Goal: Check status: Check status

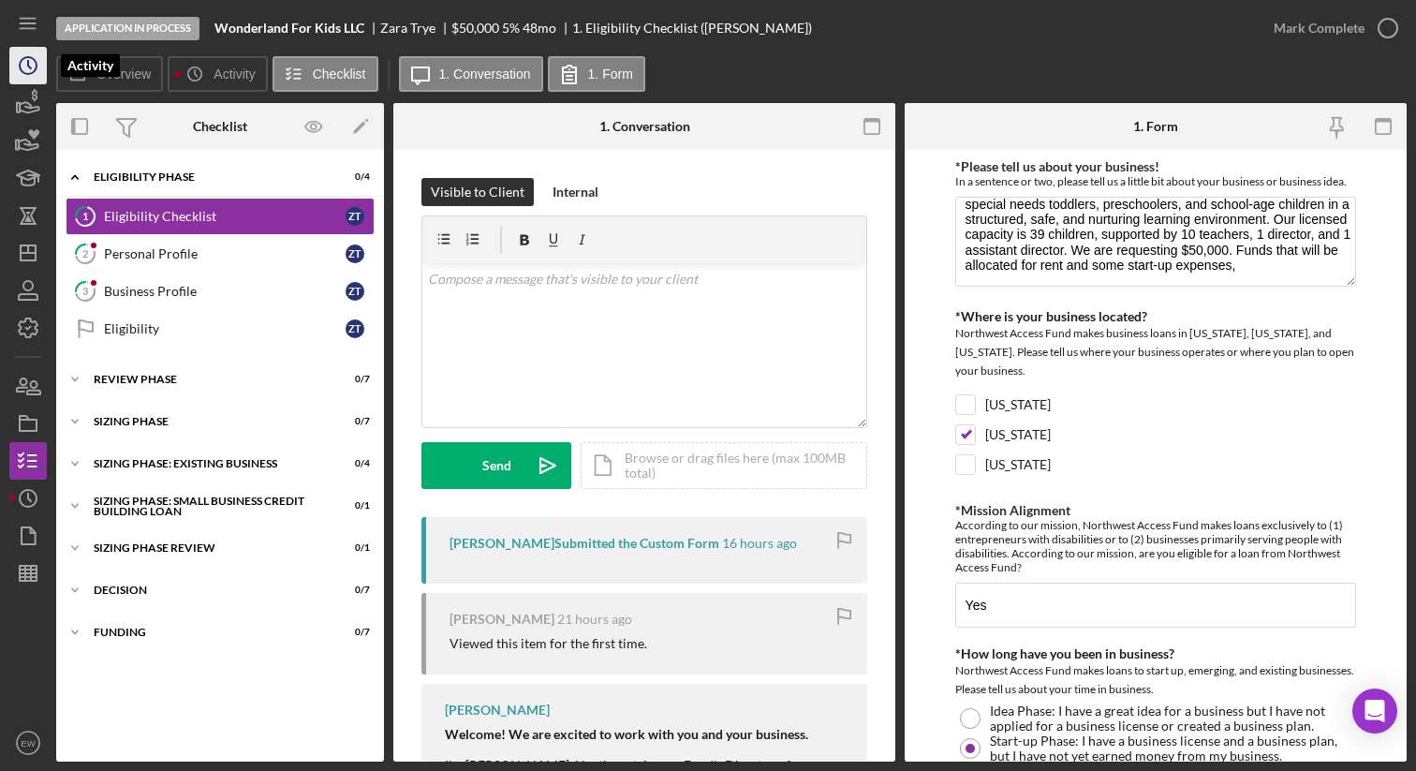
click at [24, 65] on icon "Icon/History" at bounding box center [28, 65] width 47 height 47
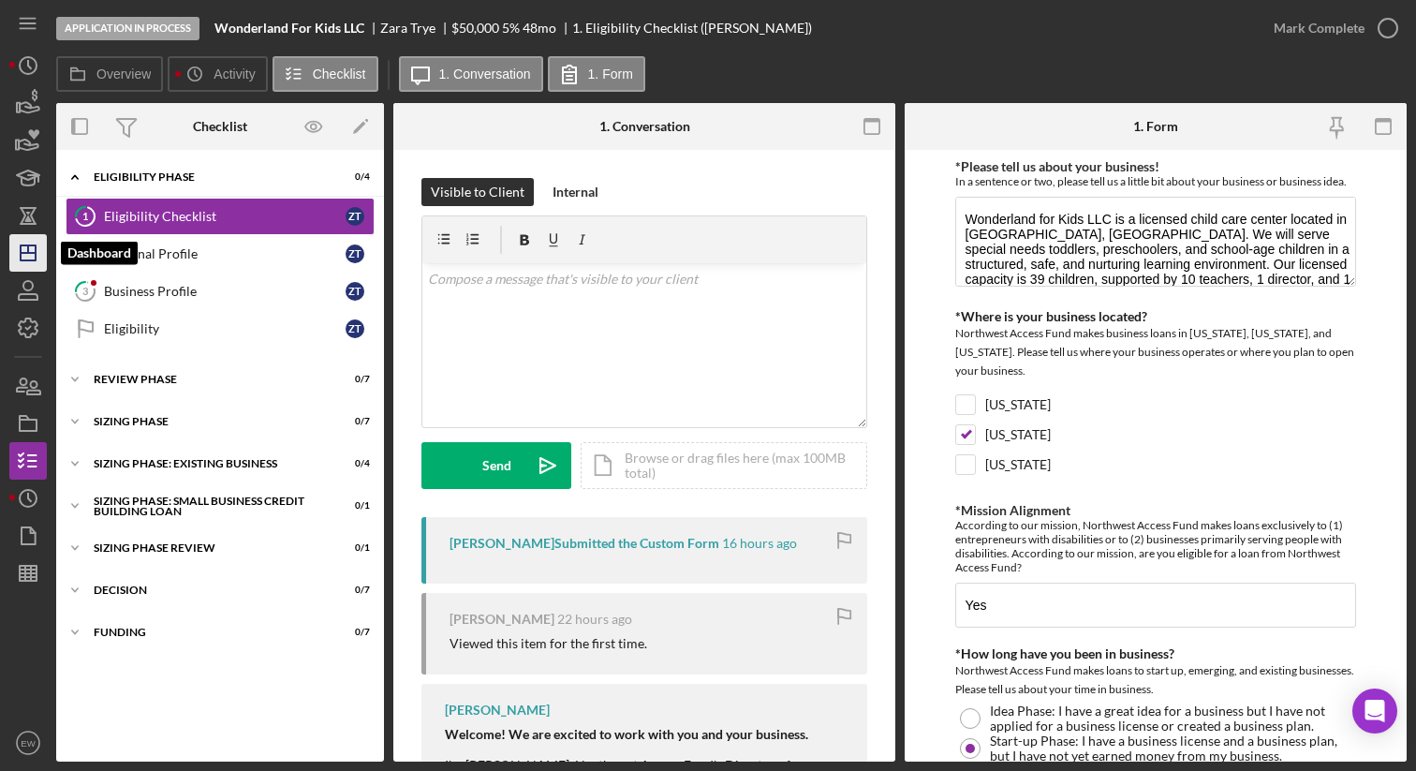
click at [33, 260] on polygon "button" at bounding box center [28, 252] width 15 height 15
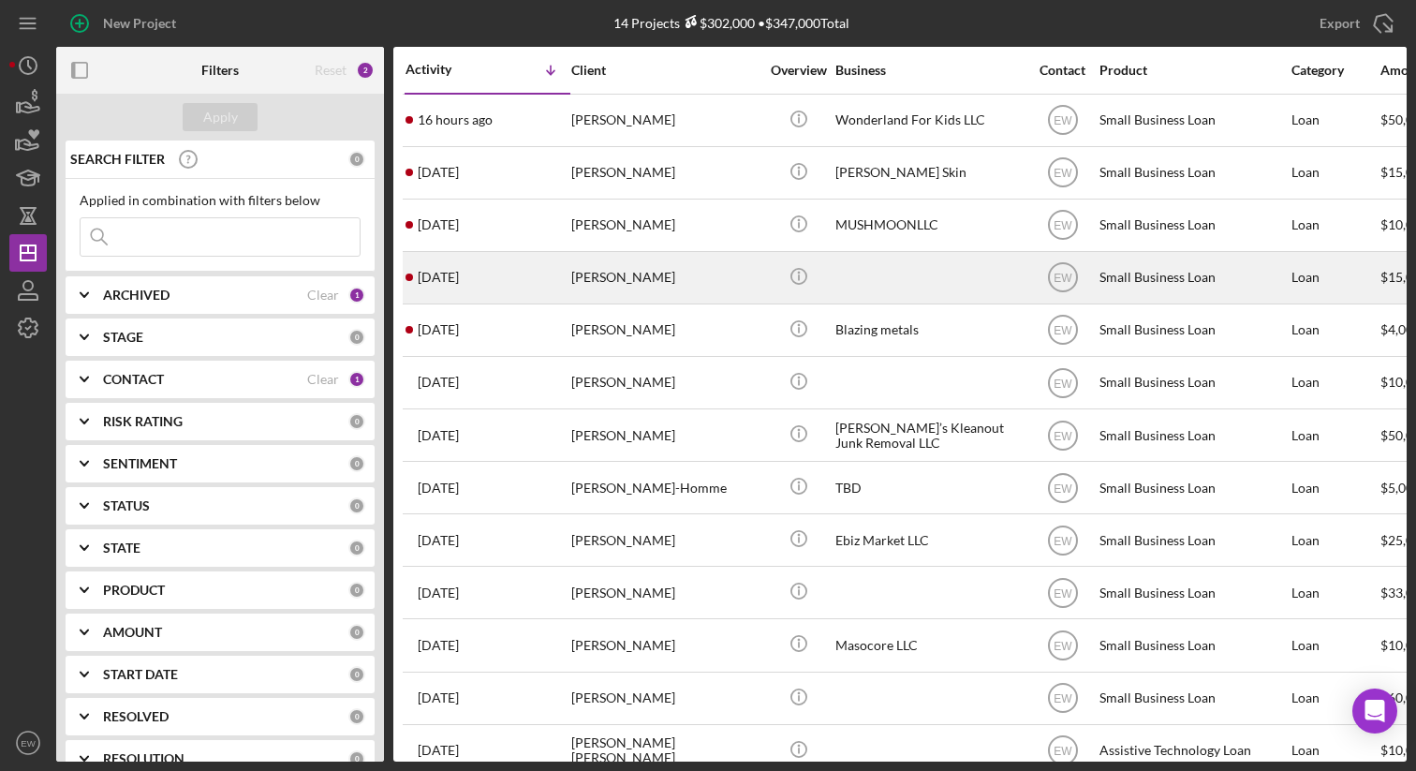
click at [654, 276] on div "[PERSON_NAME]" at bounding box center [664, 278] width 187 height 50
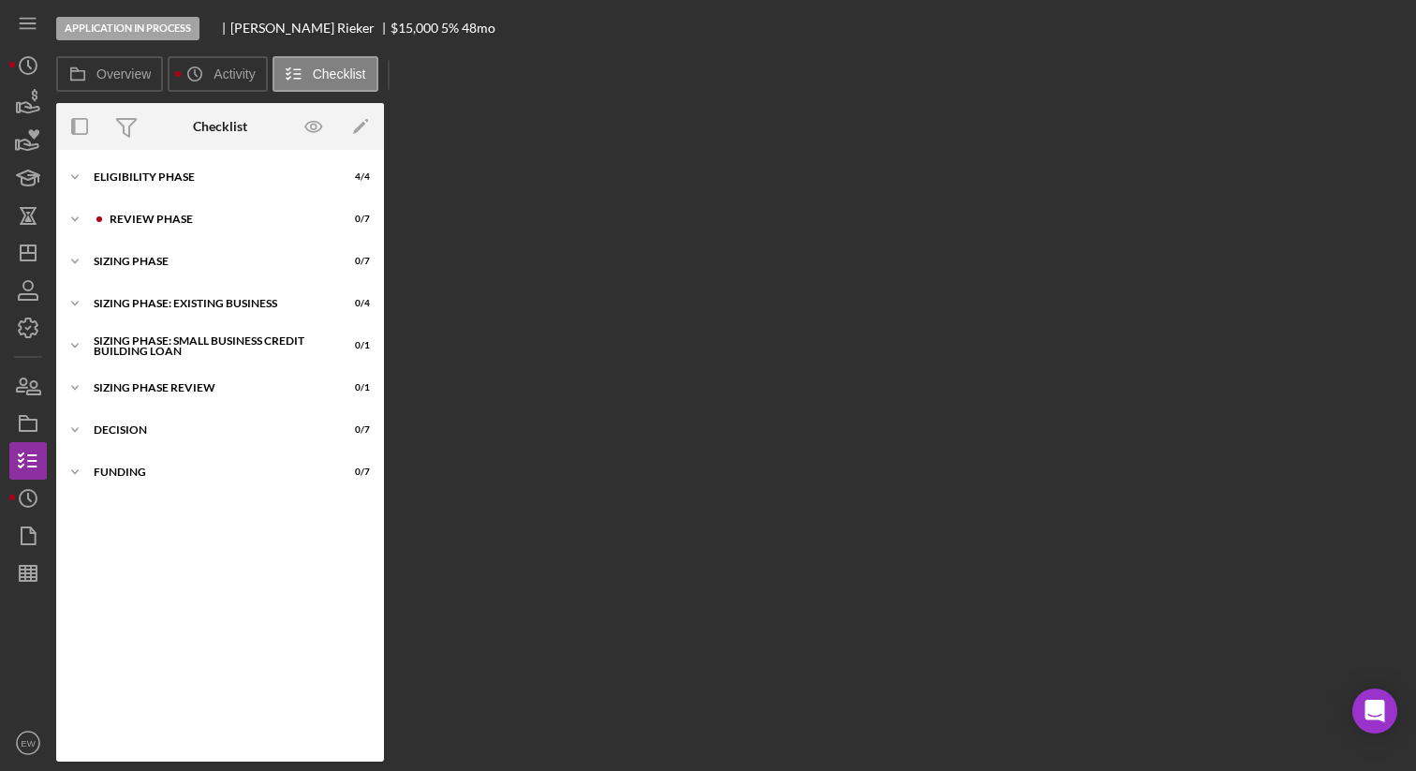
scroll to position [10, 0]
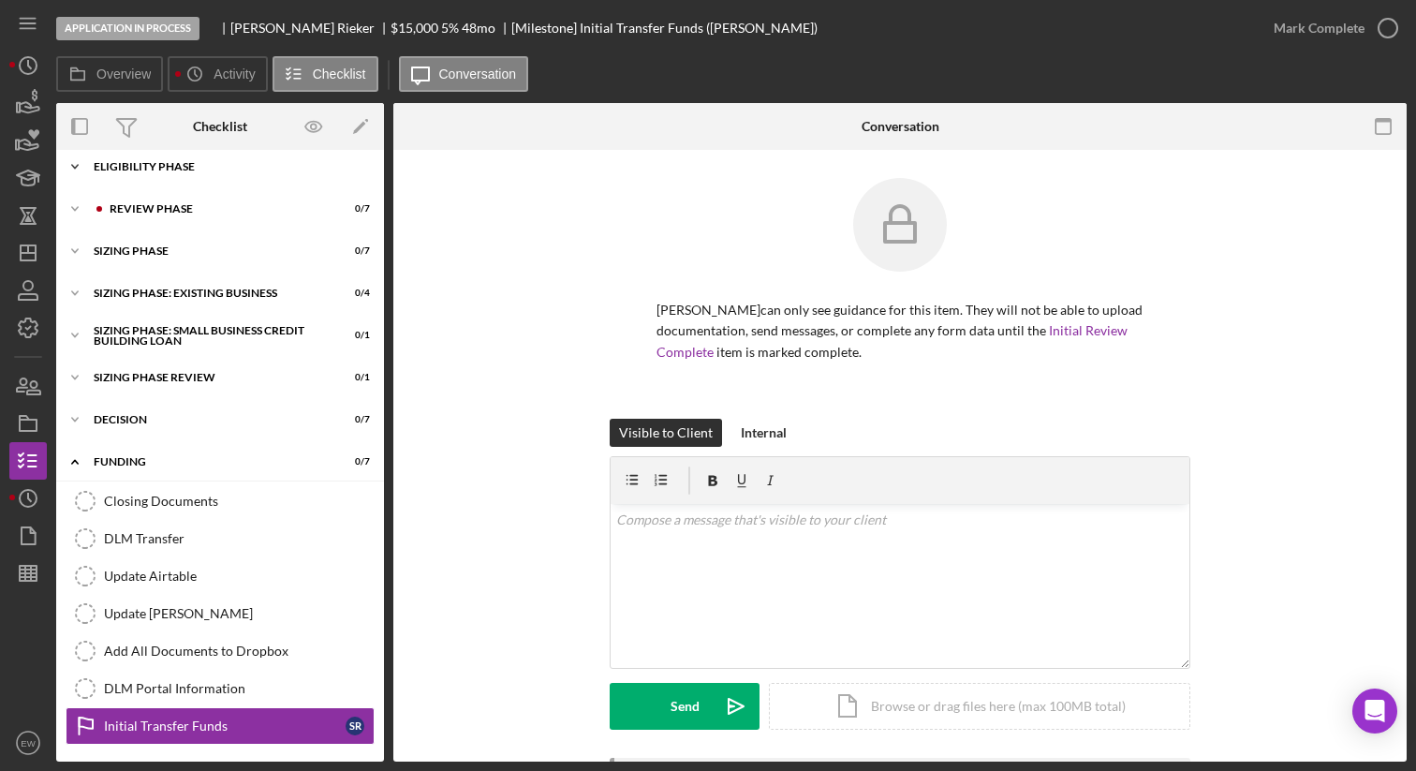
click at [258, 177] on div "Icon/Expander Eligibility Phase 4 / 4" at bounding box center [220, 166] width 328 height 37
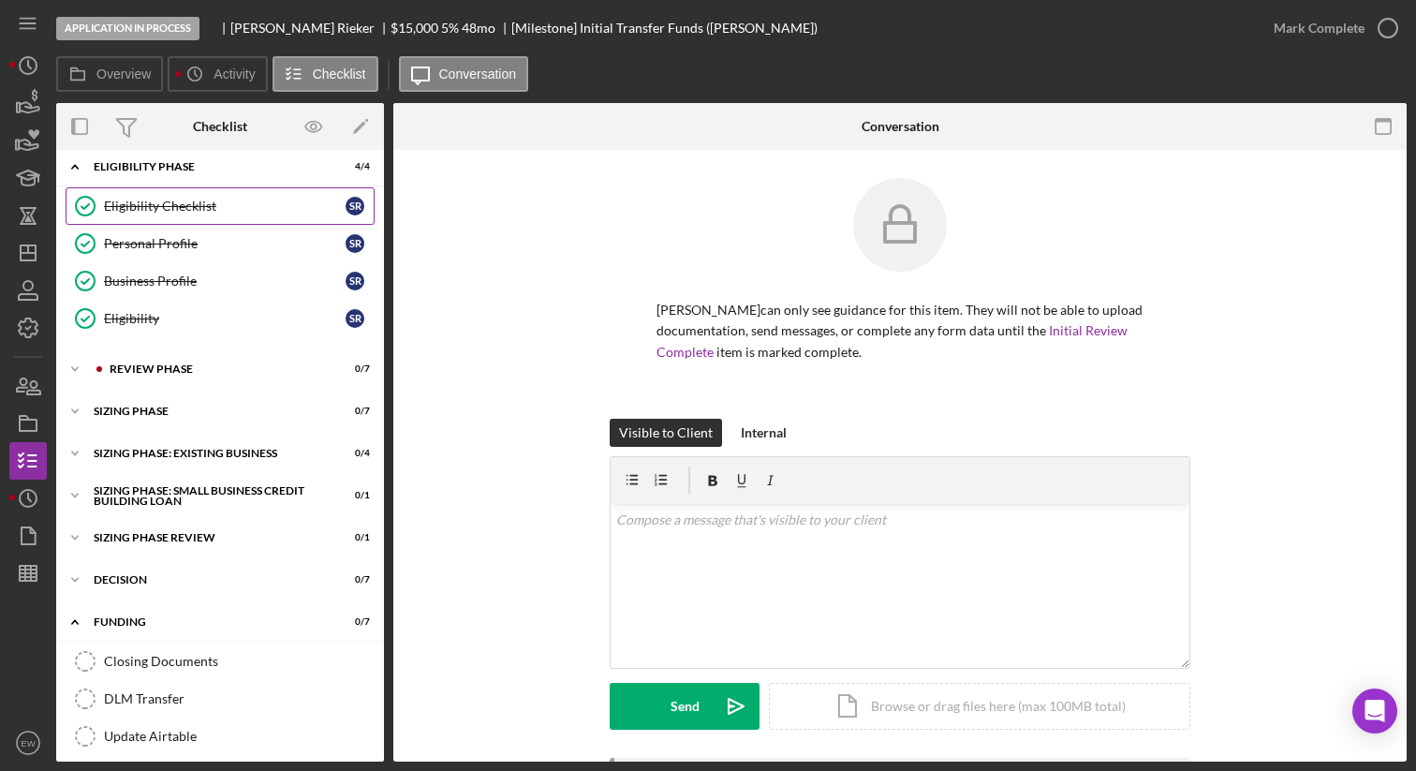
click at [248, 203] on div "Eligibility Checklist" at bounding box center [225, 206] width 242 height 15
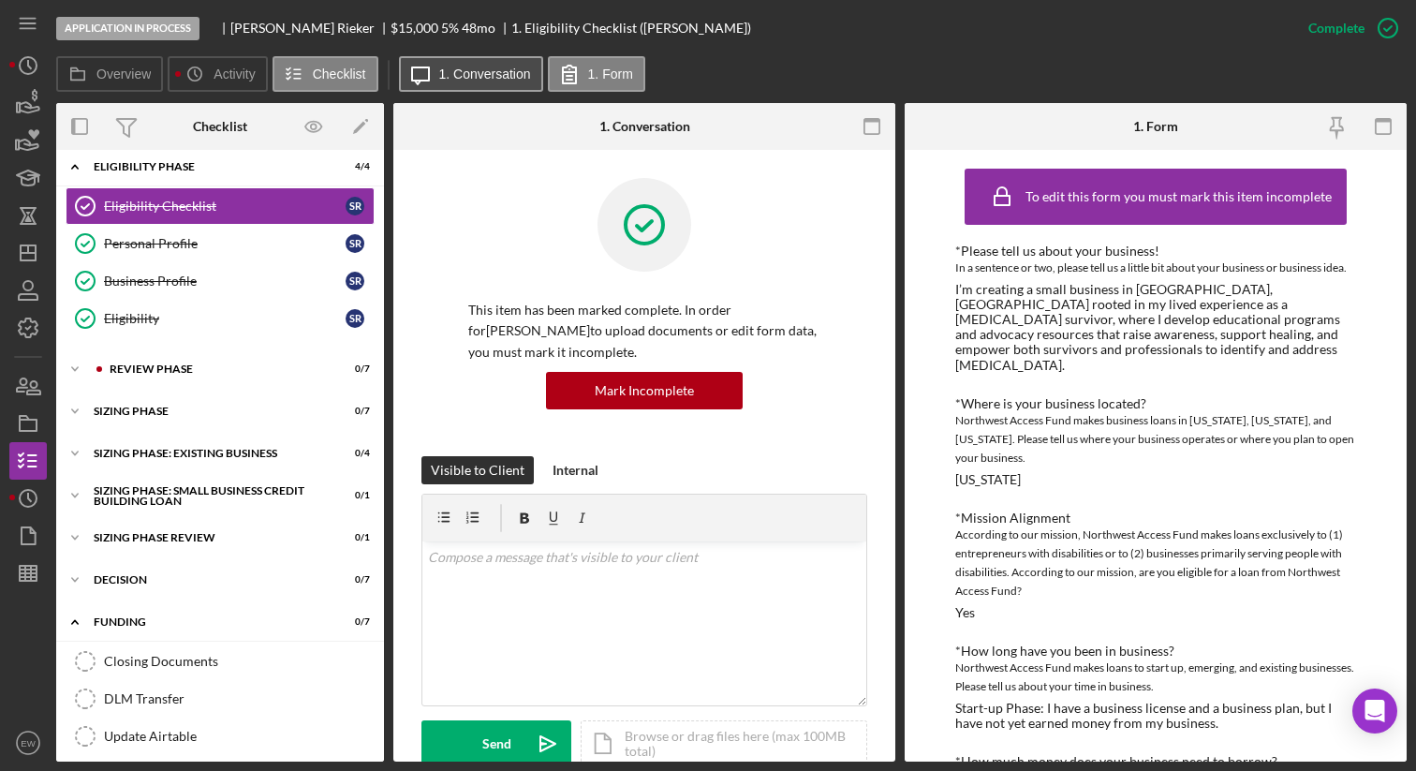
click at [466, 70] on label "1. Conversation" at bounding box center [485, 73] width 92 height 15
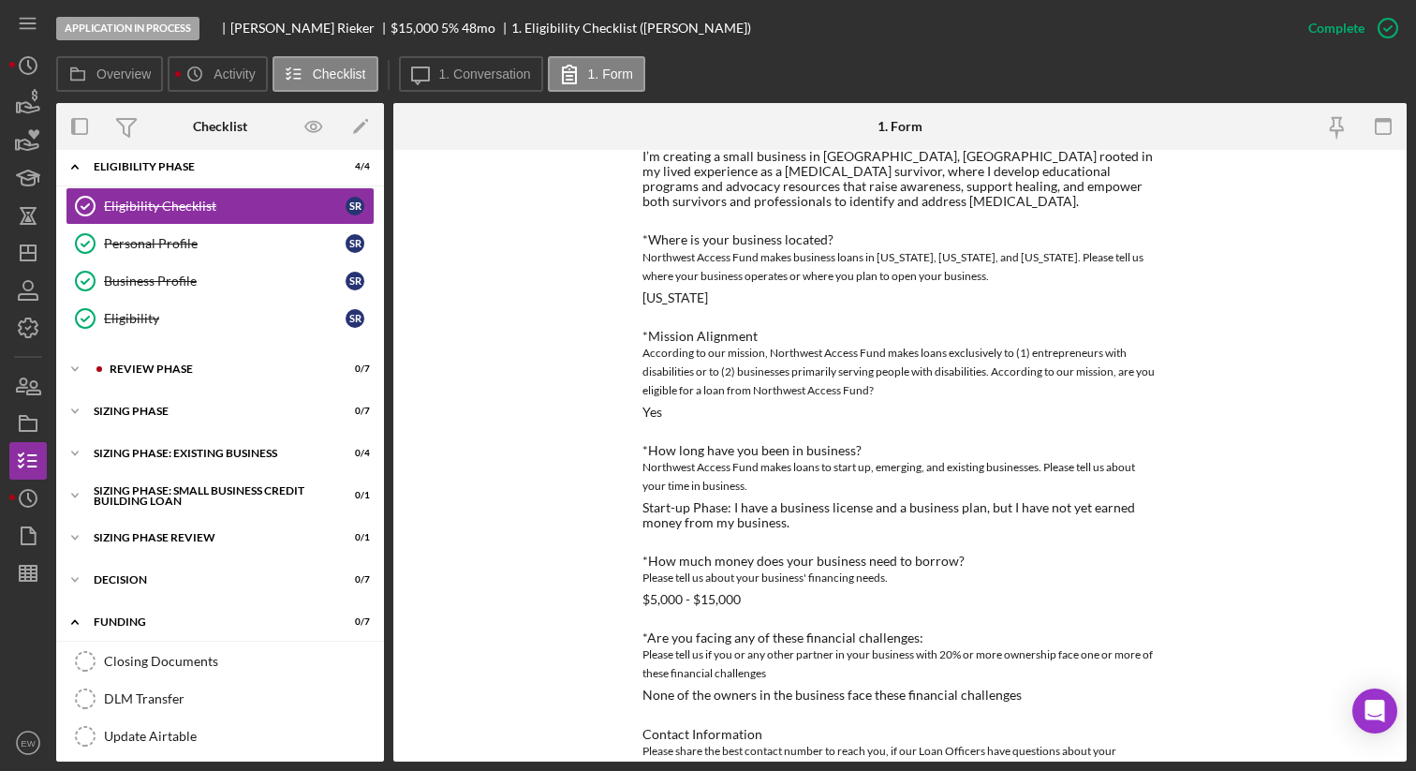
scroll to position [198, 0]
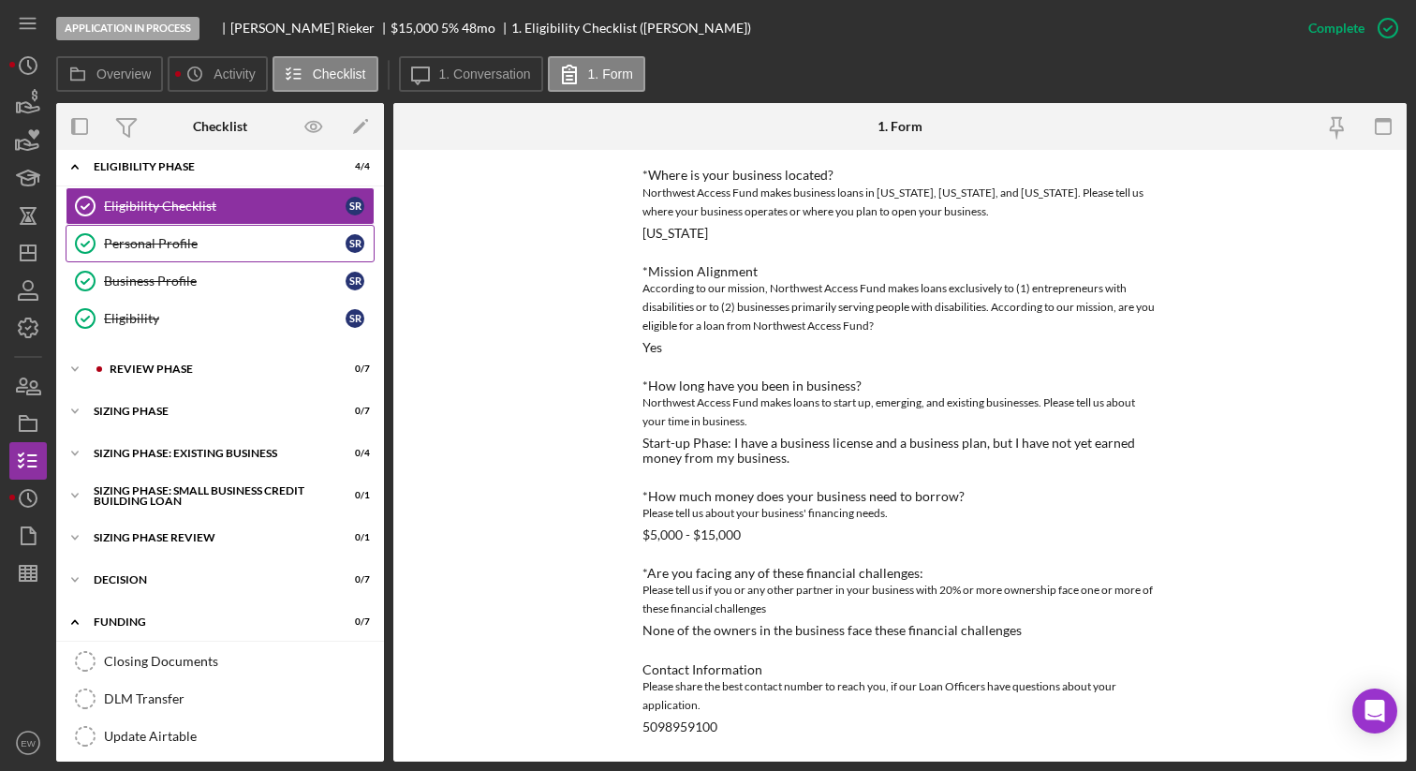
click at [238, 243] on div "Personal Profile" at bounding box center [225, 243] width 242 height 15
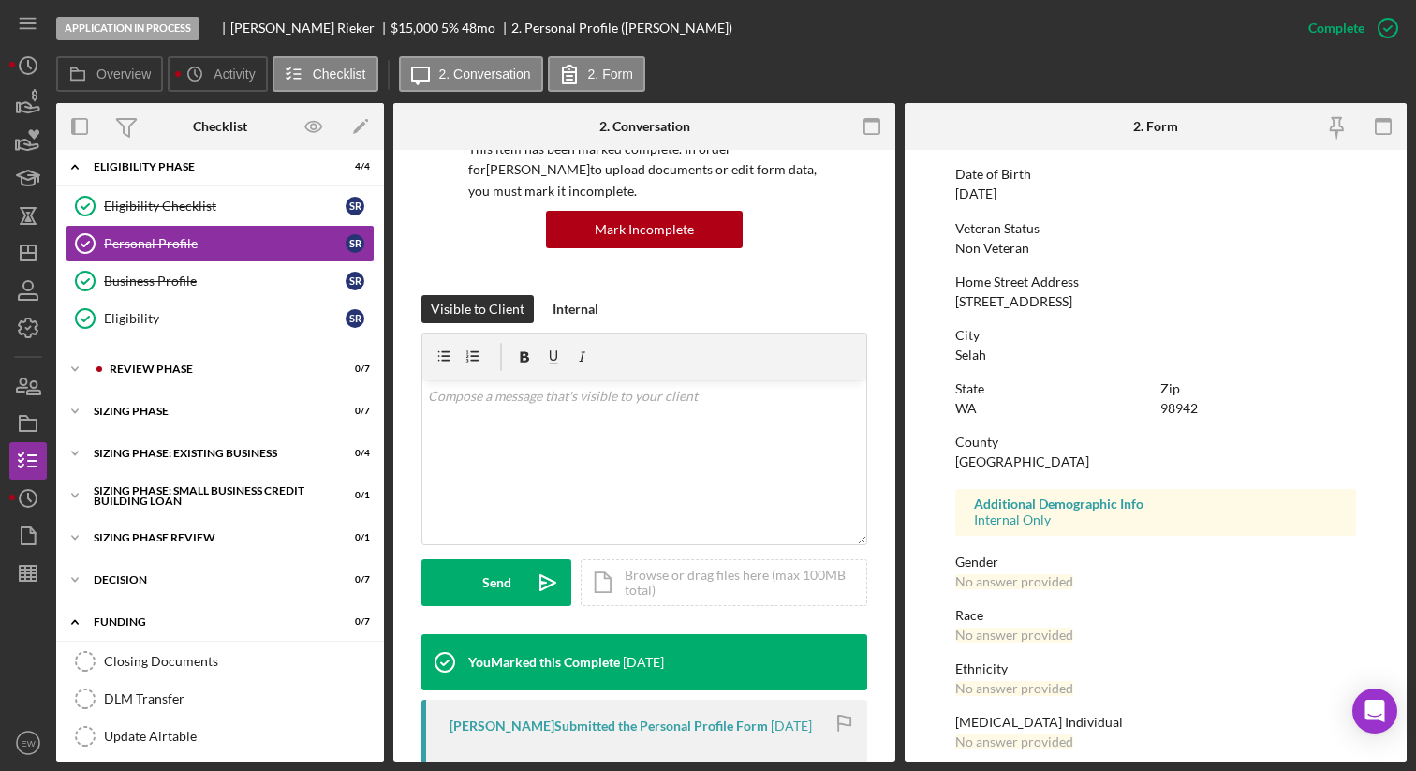
scroll to position [262, 0]
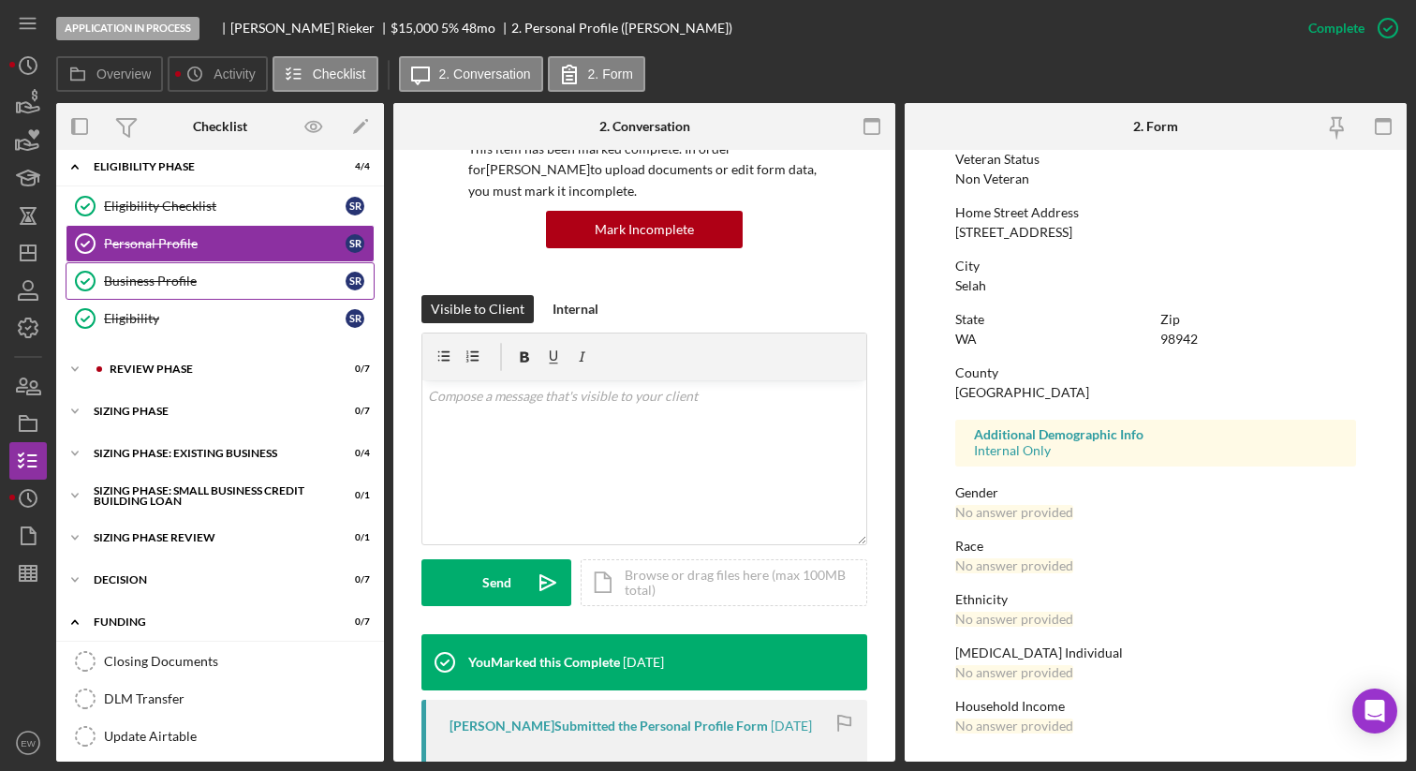
click at [224, 290] on link "Business Profile Business Profile S R" at bounding box center [220, 280] width 309 height 37
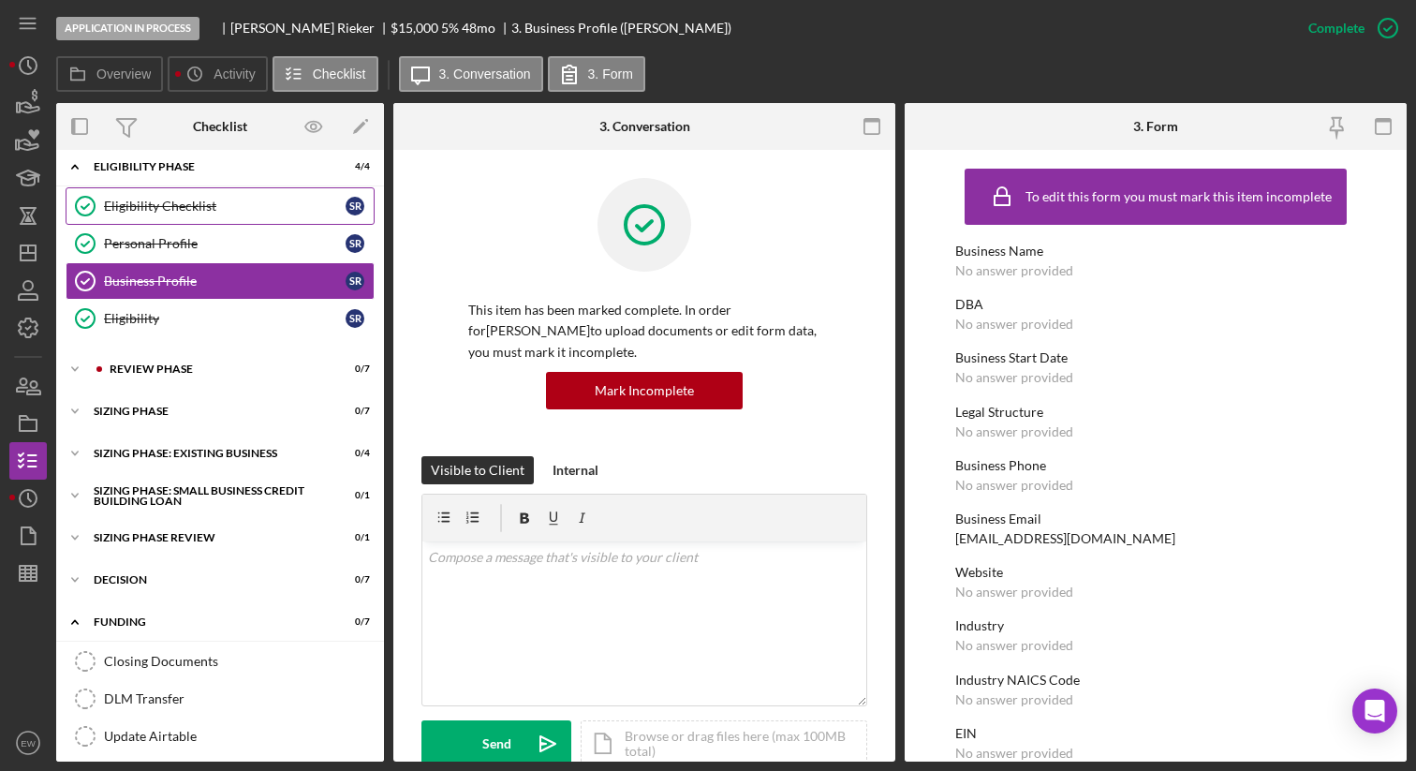
click at [191, 199] on div "Eligibility Checklist" at bounding box center [225, 206] width 242 height 15
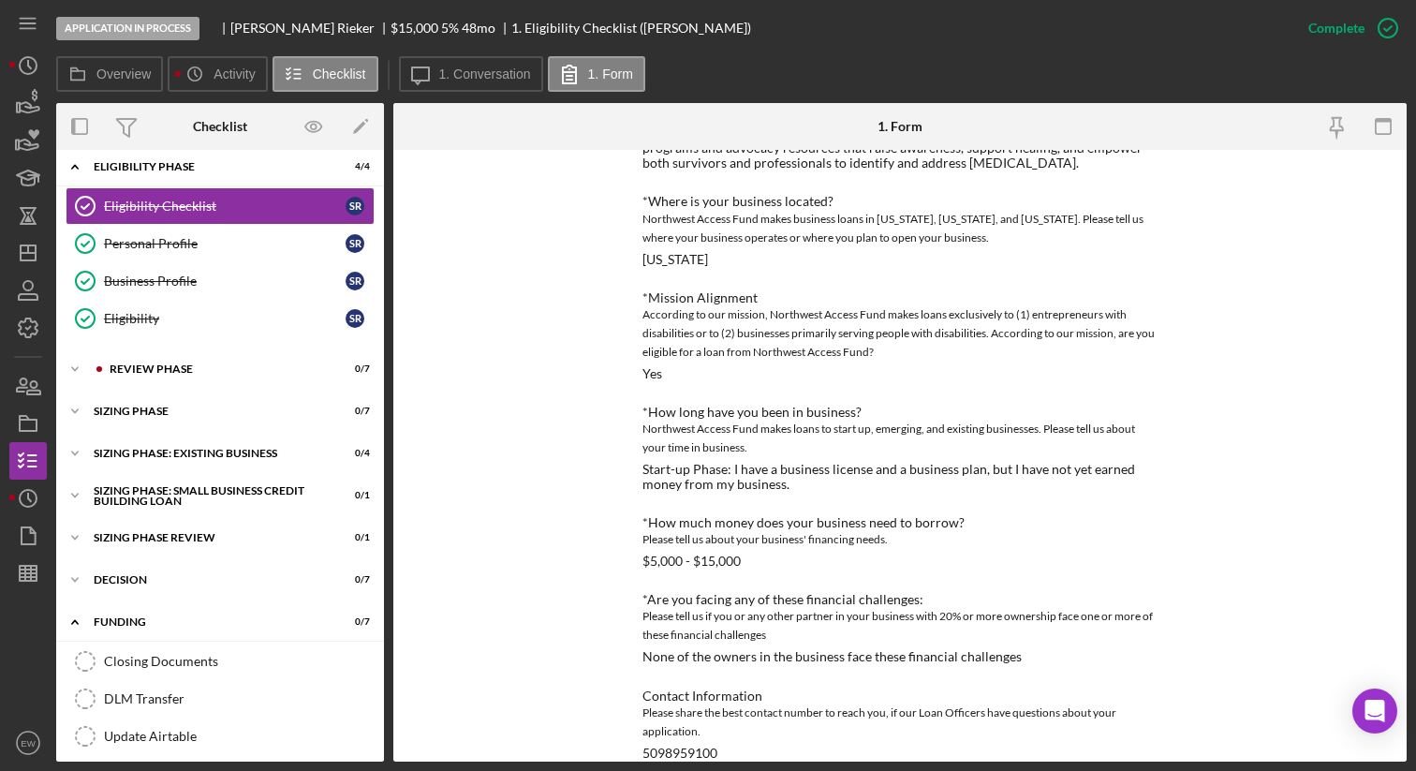
scroll to position [198, 0]
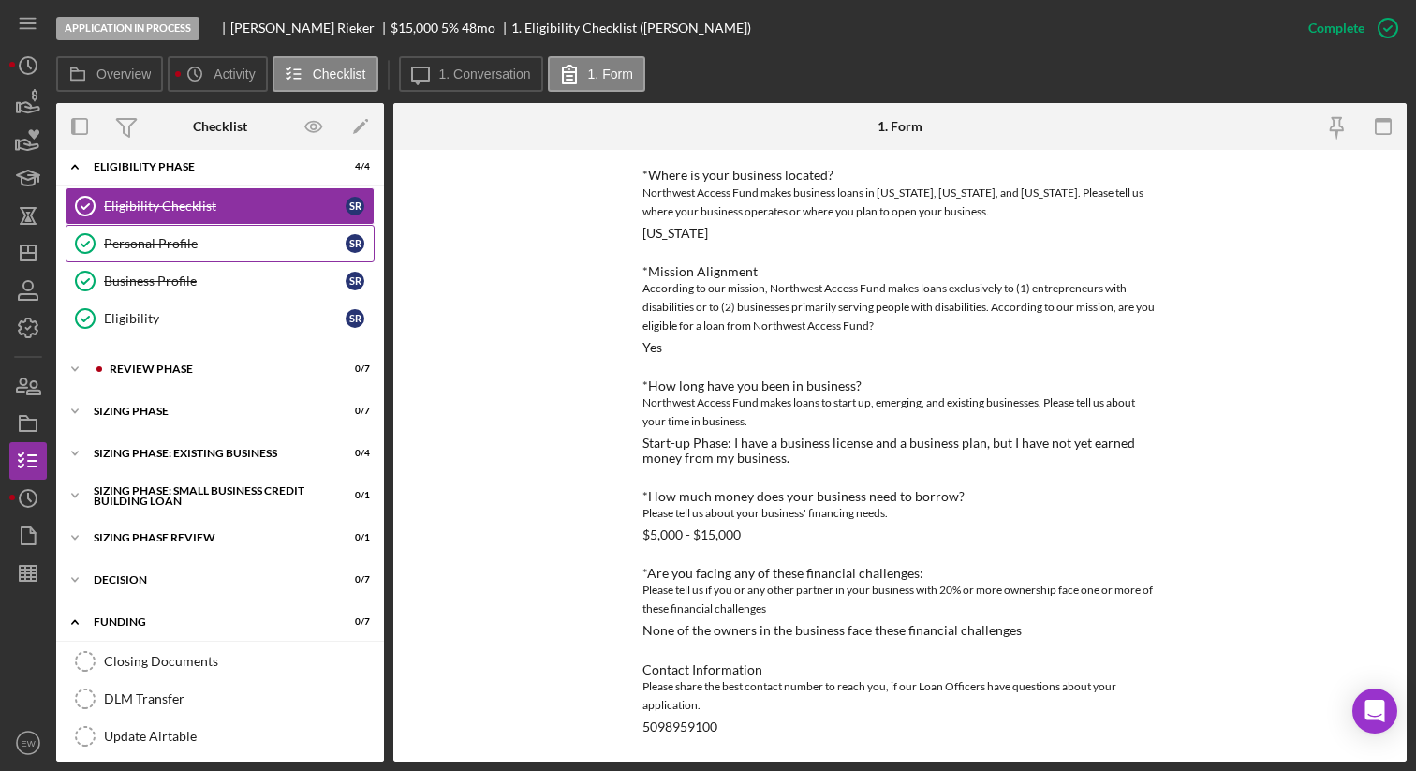
click at [255, 242] on div "Personal Profile" at bounding box center [225, 243] width 242 height 15
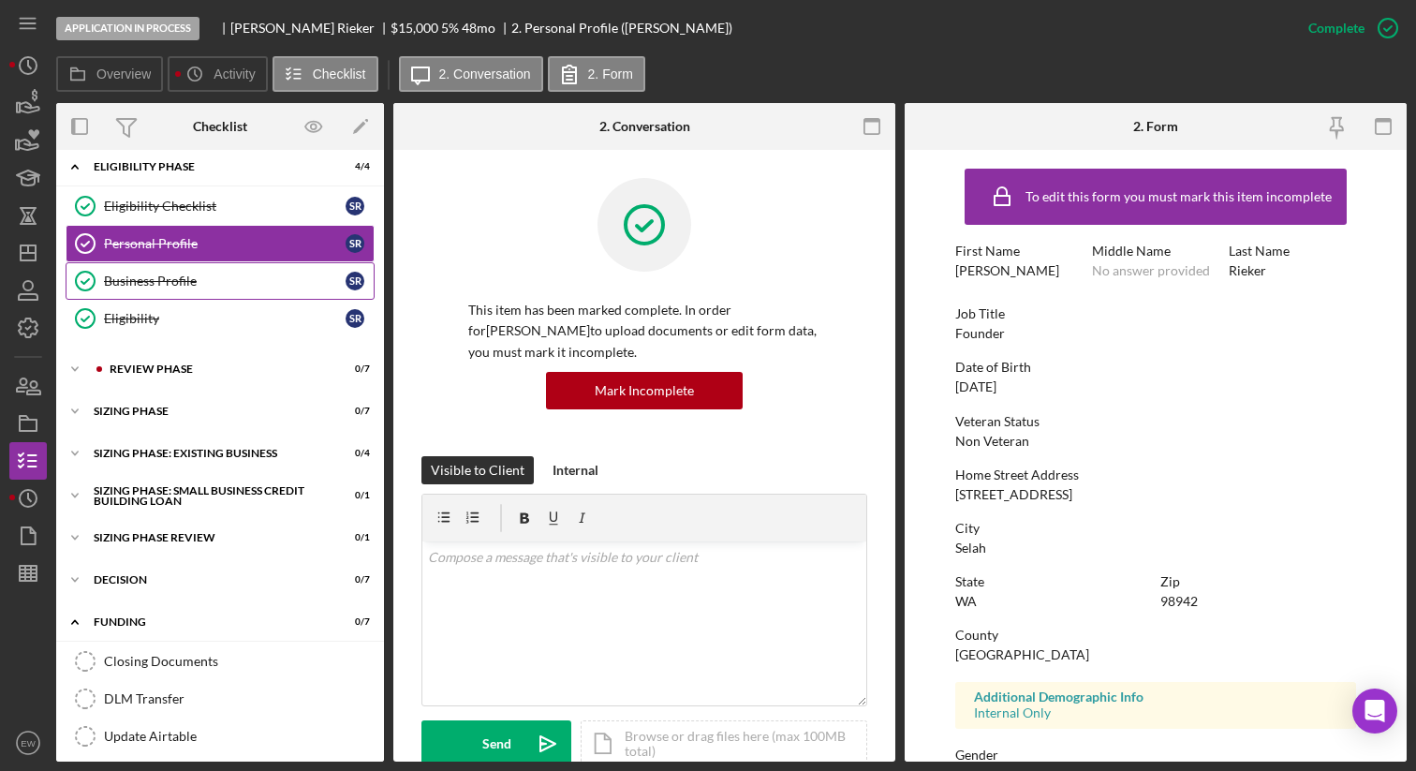
click at [246, 278] on div "Business Profile" at bounding box center [225, 280] width 242 height 15
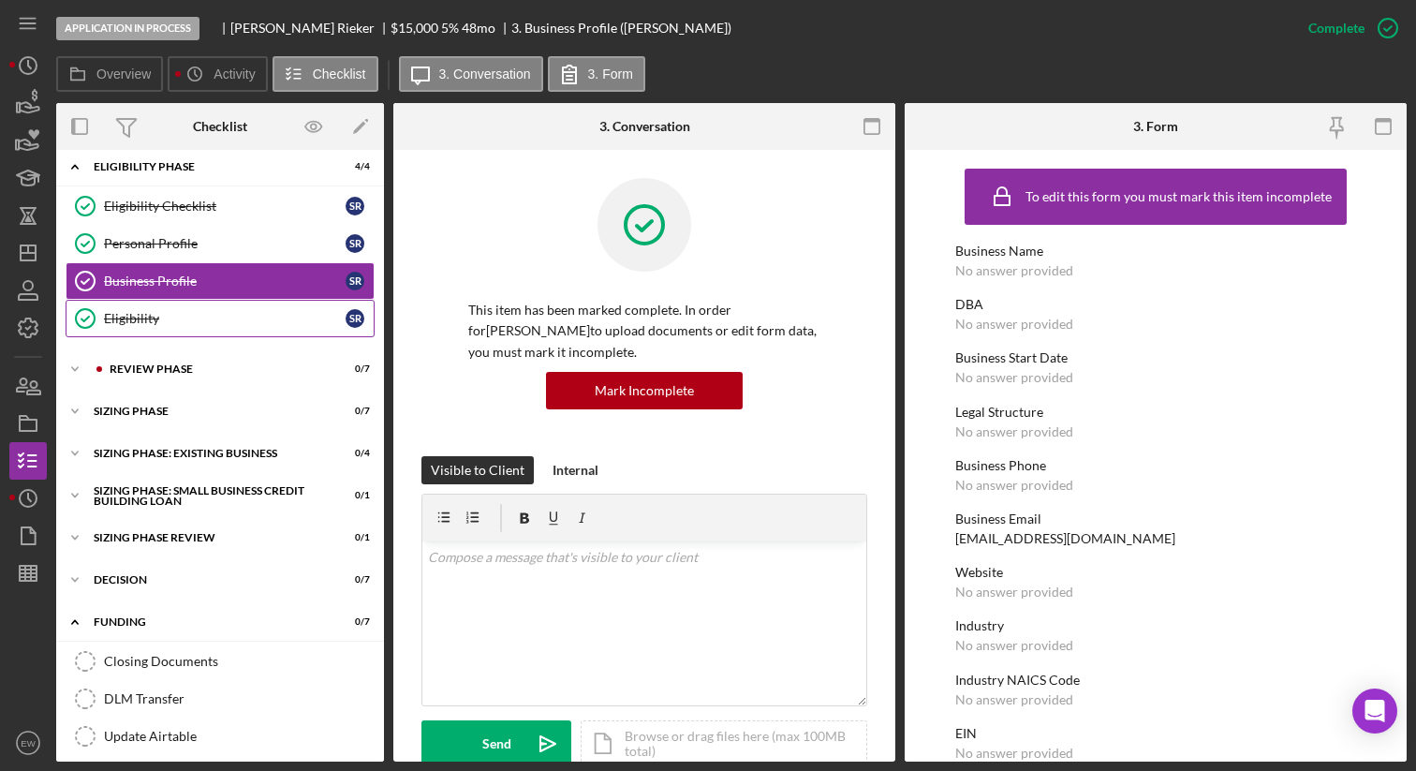
click at [235, 314] on div "Eligibility" at bounding box center [225, 318] width 242 height 15
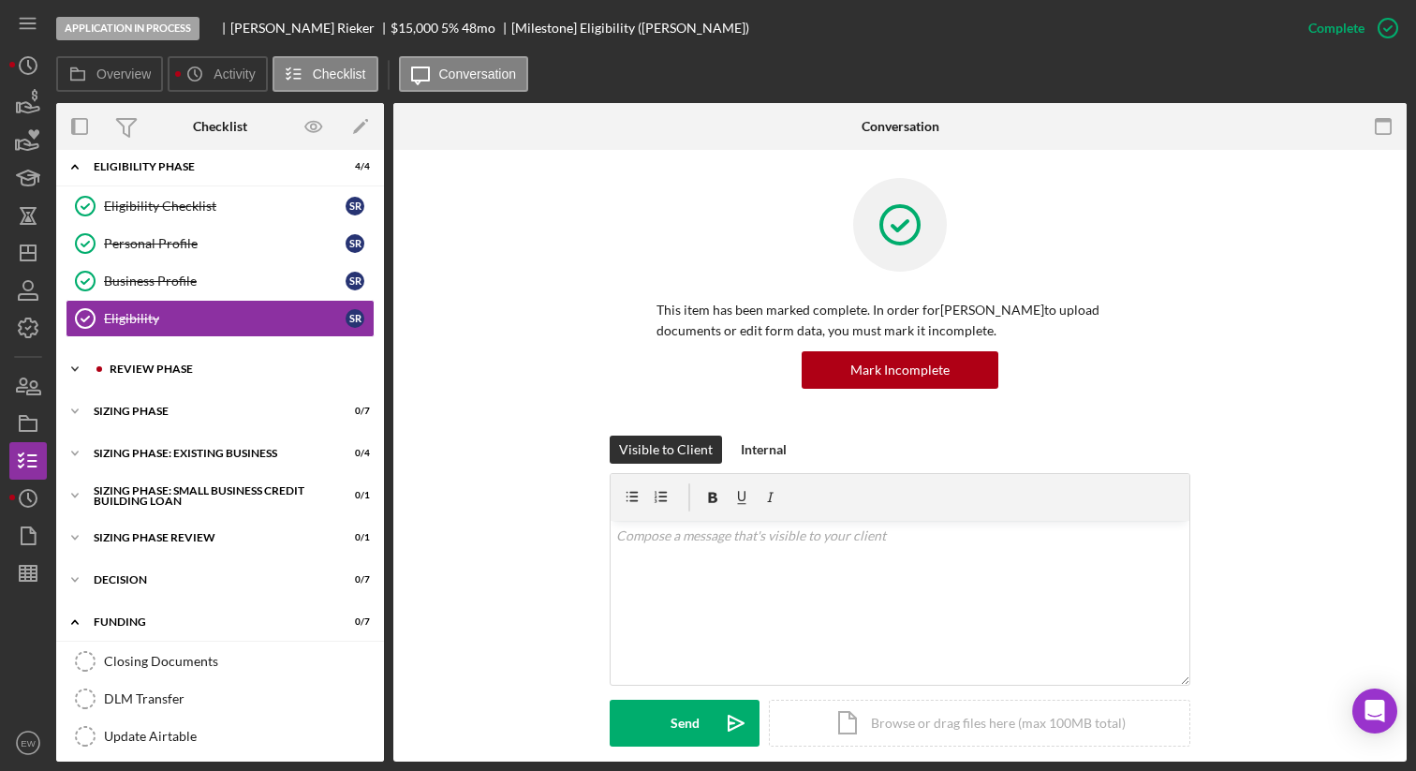
click at [204, 375] on div "Icon/Expander REVIEW PHASE 0 / 7" at bounding box center [220, 368] width 328 height 37
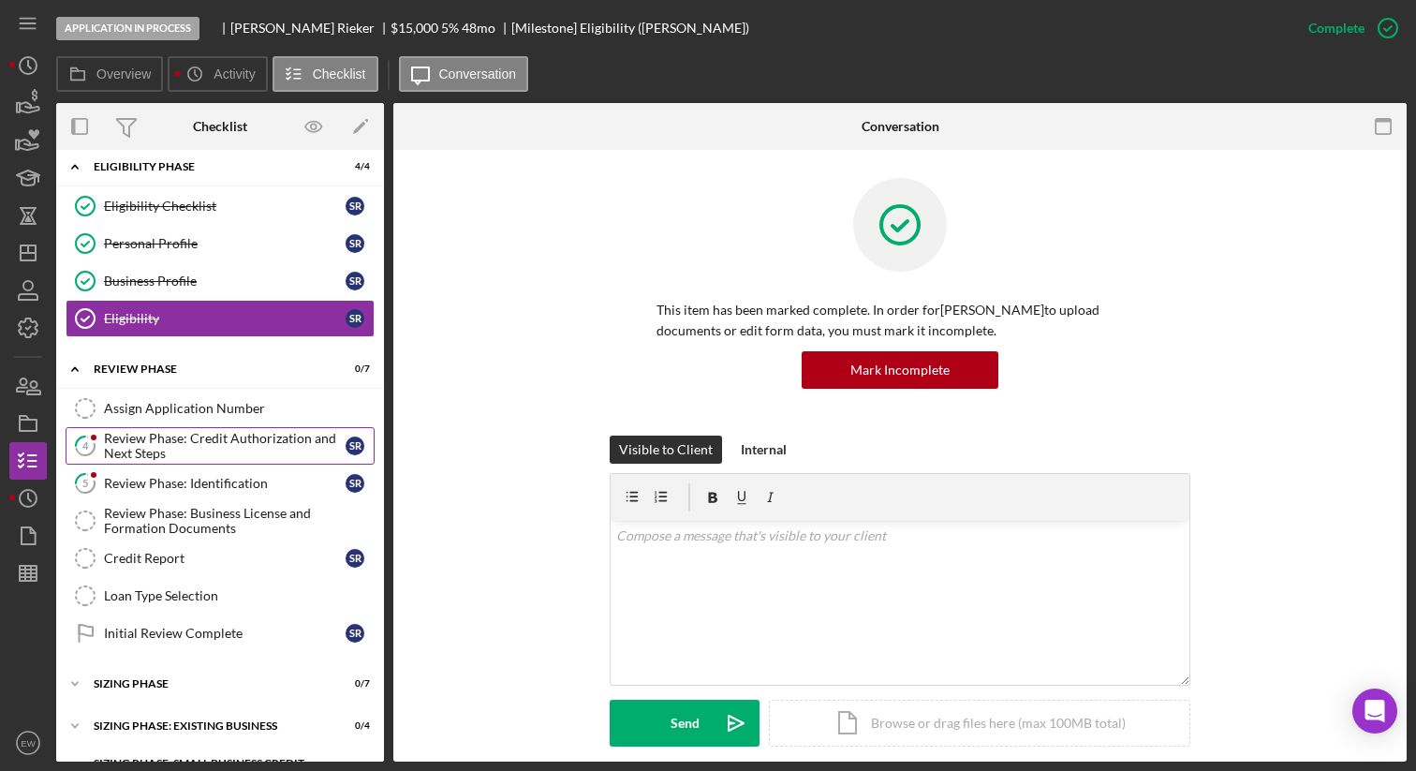
click at [212, 440] on div "Review Phase: Credit Authorization and Next Steps" at bounding box center [225, 446] width 242 height 30
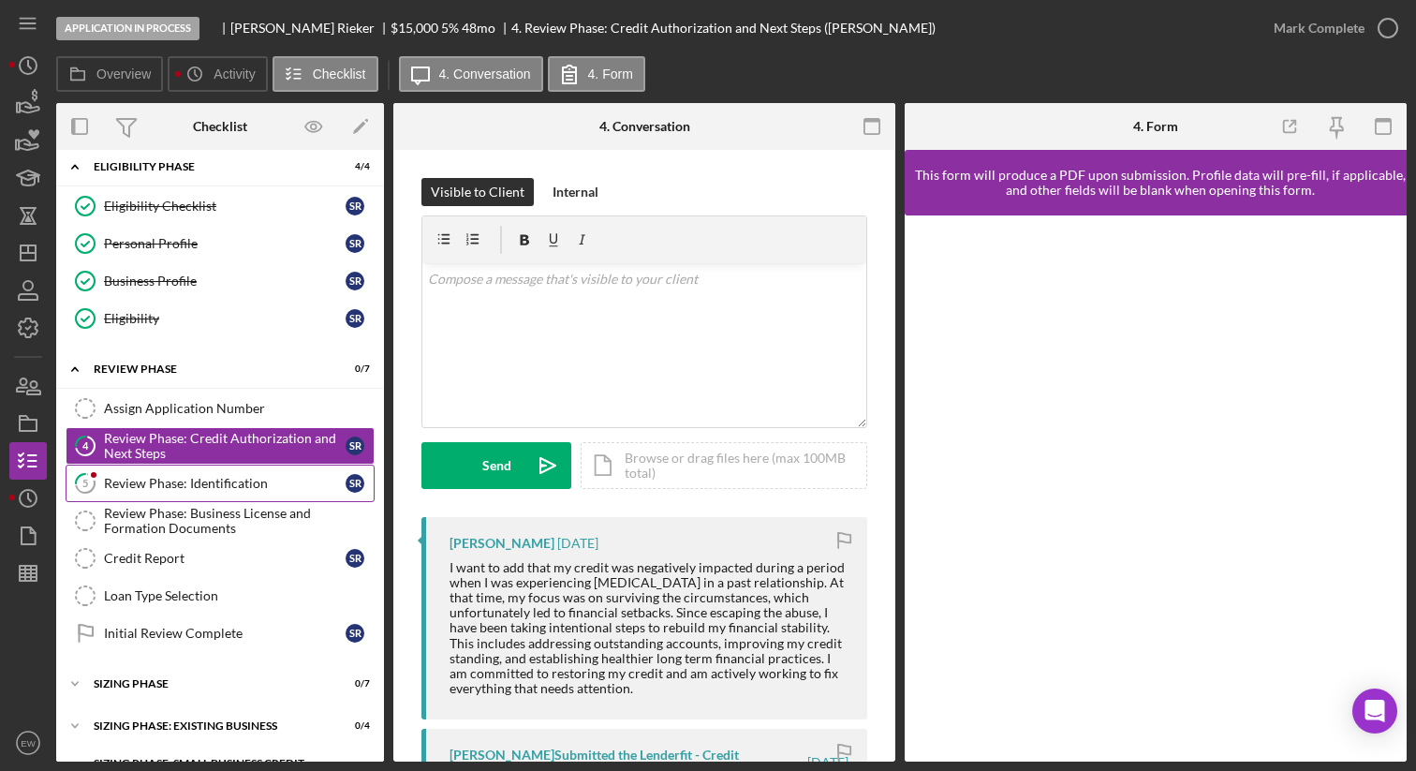
click at [252, 487] on div "Review Phase: Identification" at bounding box center [225, 483] width 242 height 15
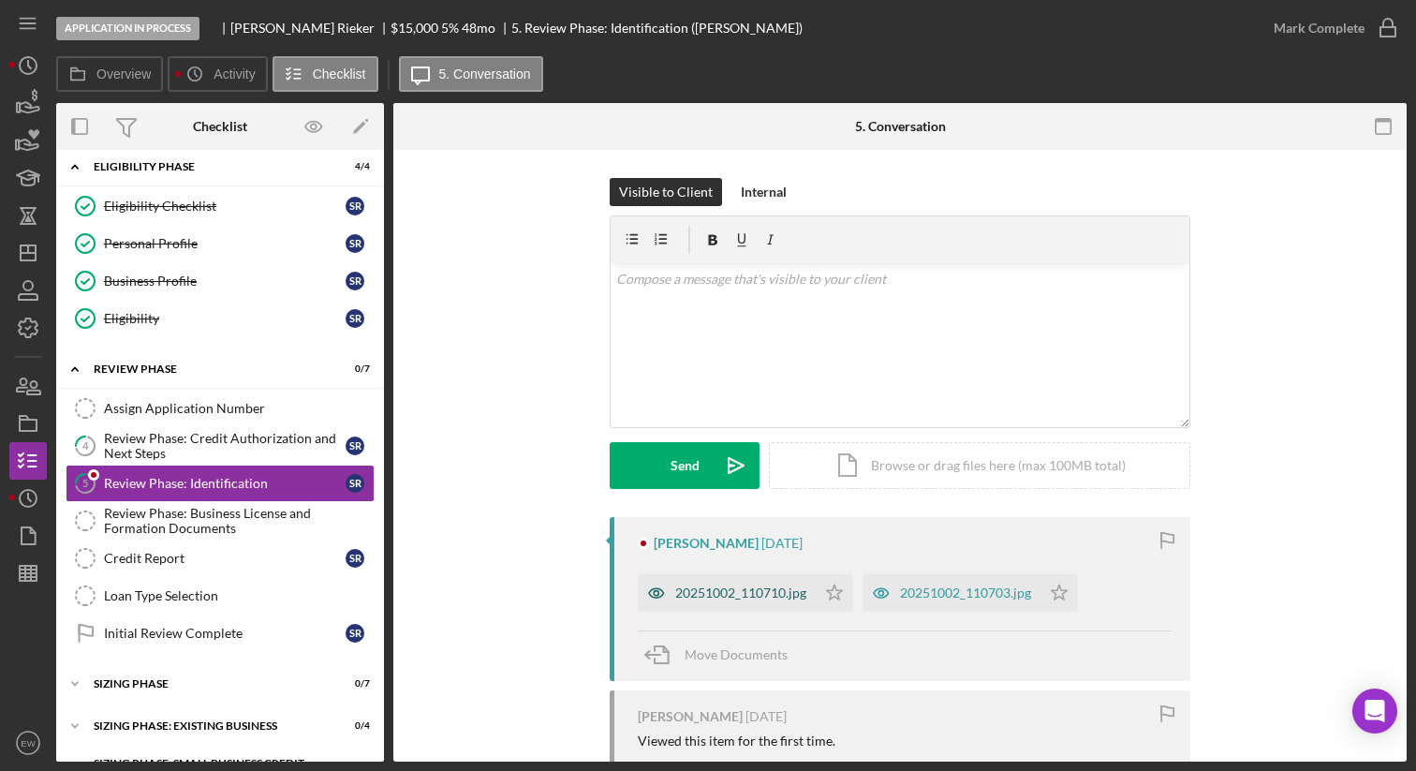
click at [680, 588] on div "20251002_110710.jpg" at bounding box center [740, 592] width 131 height 15
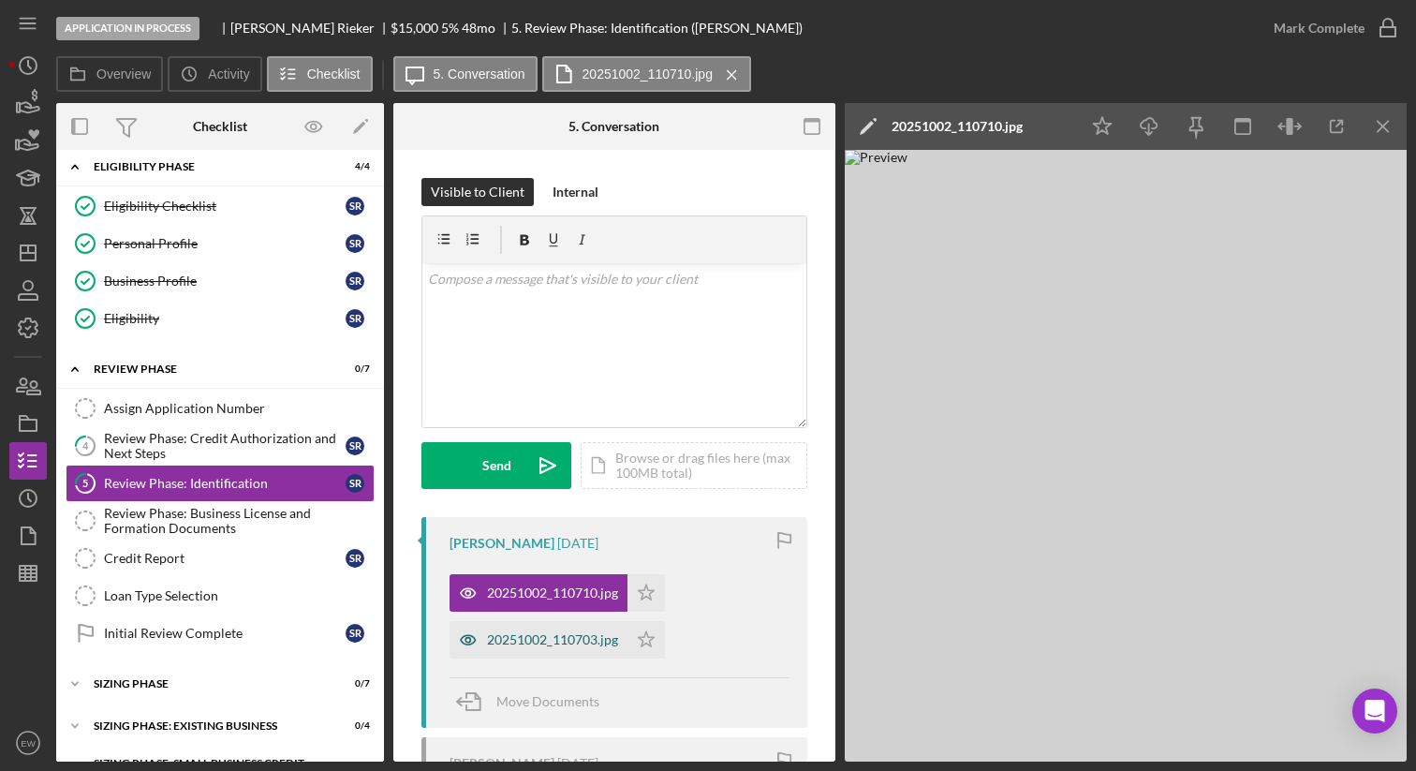
click at [550, 638] on div "20251002_110703.jpg" at bounding box center [552, 639] width 131 height 15
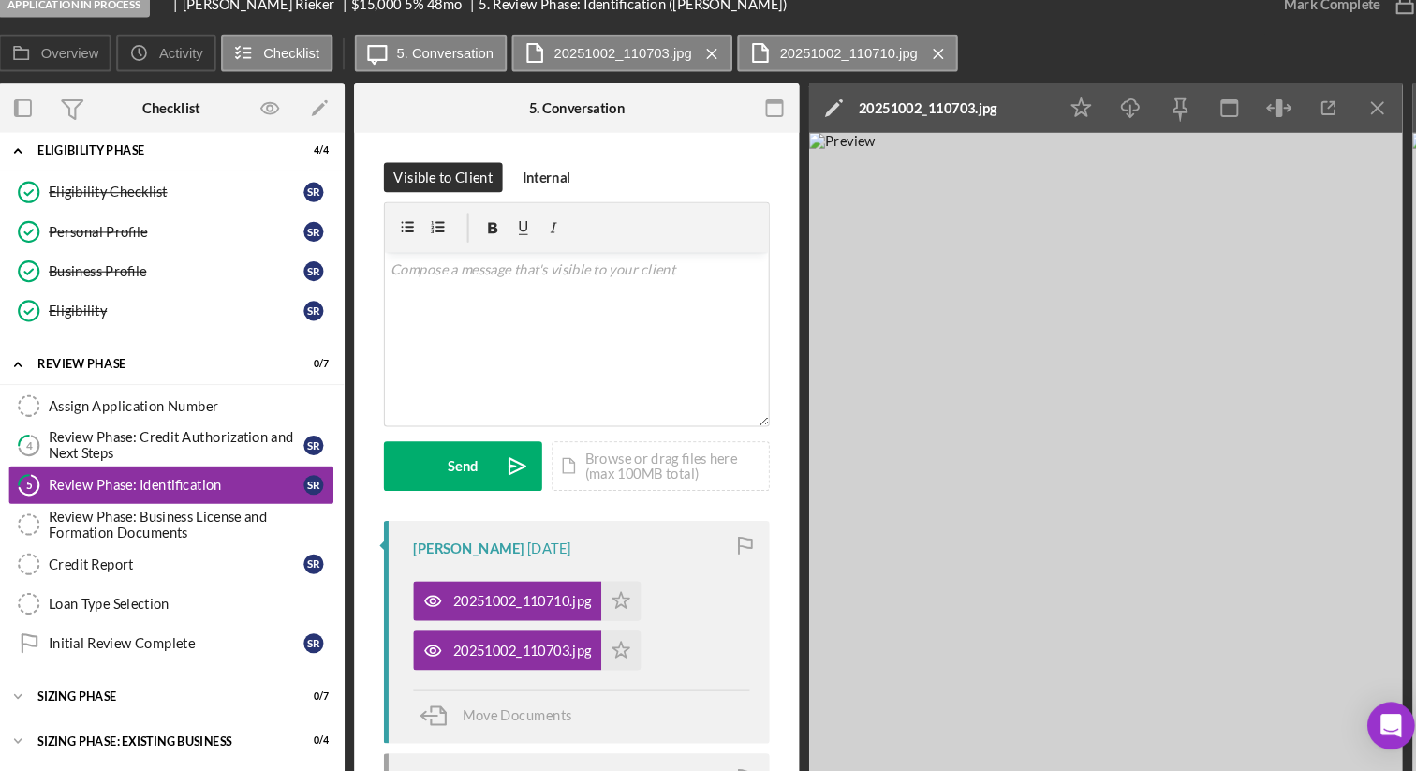
click at [1081, 451] on img at bounding box center [1105, 456] width 562 height 612
